Goal: Information Seeking & Learning: Learn about a topic

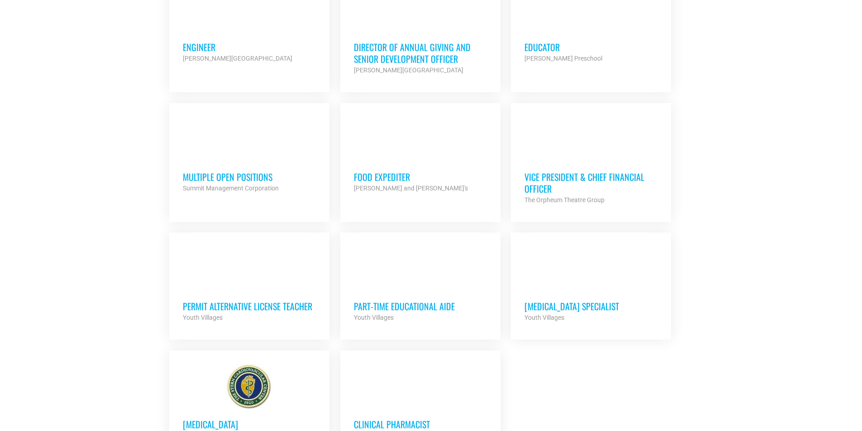
scroll to position [814, 0]
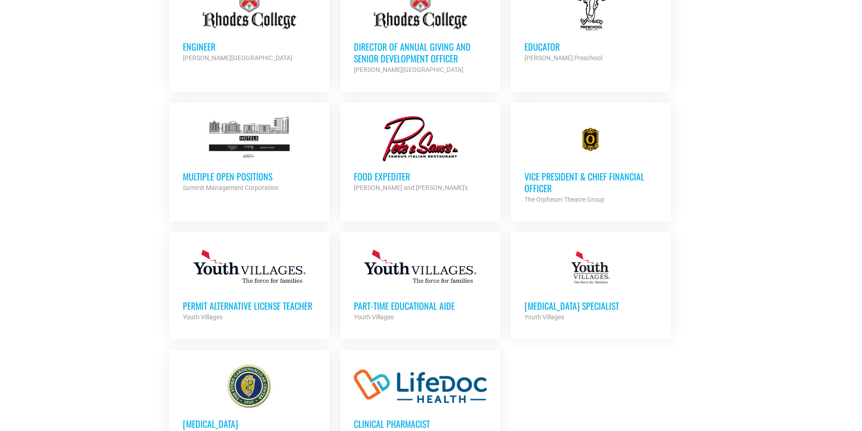
click at [568, 172] on h3 "Vice President & Chief Financial Officer" at bounding box center [591, 183] width 133 height 24
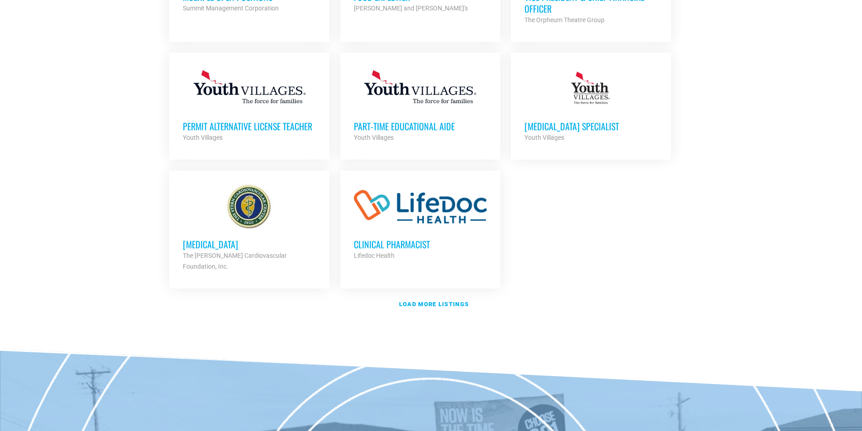
scroll to position [995, 0]
click at [450, 300] on strong "Load more listings" at bounding box center [434, 303] width 70 height 7
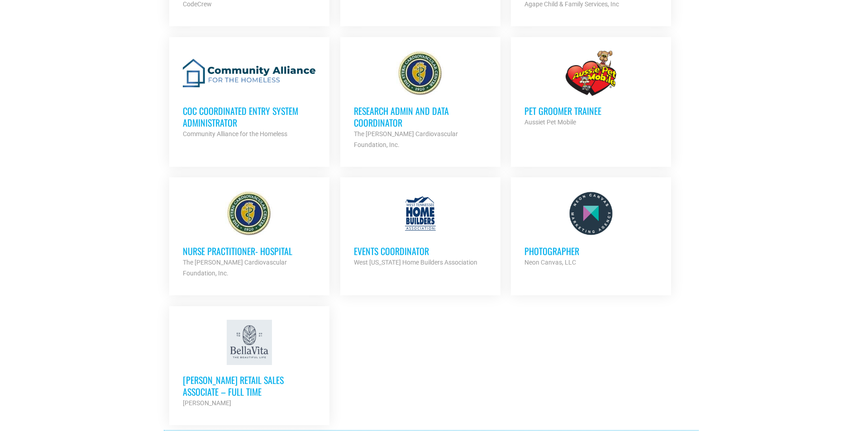
scroll to position [1764, 0]
